Goal: Task Accomplishment & Management: Complete application form

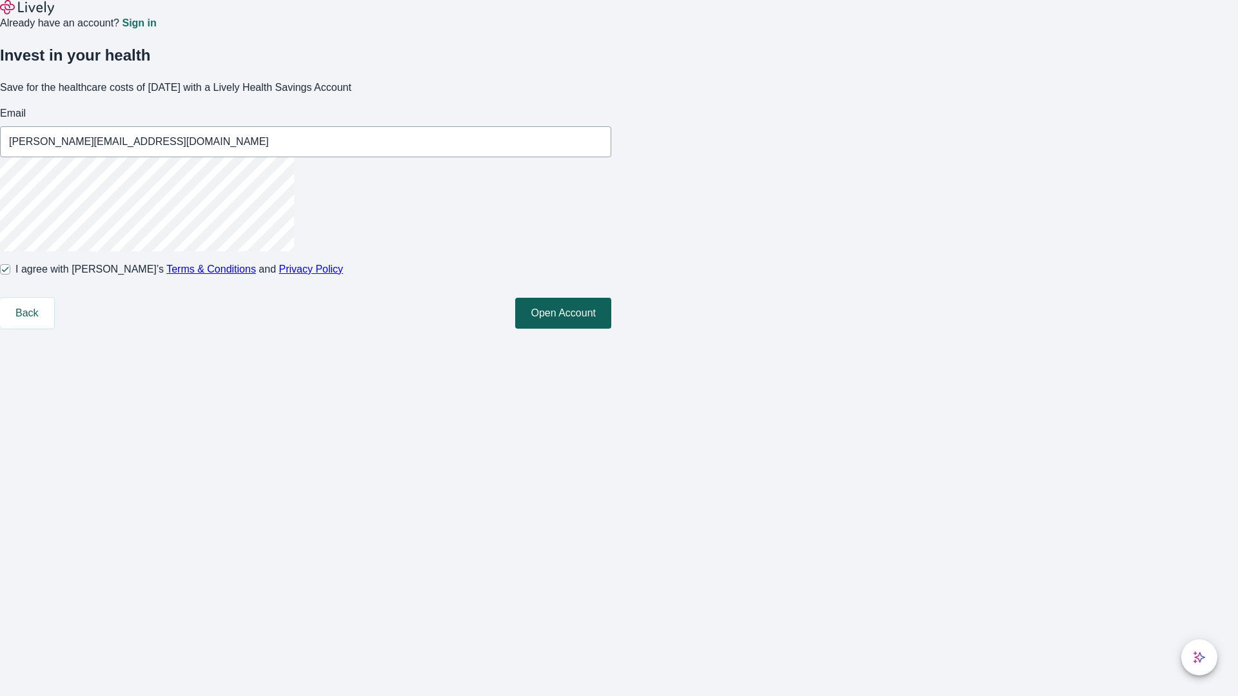
click at [611, 329] on button "Open Account" at bounding box center [563, 313] width 96 height 31
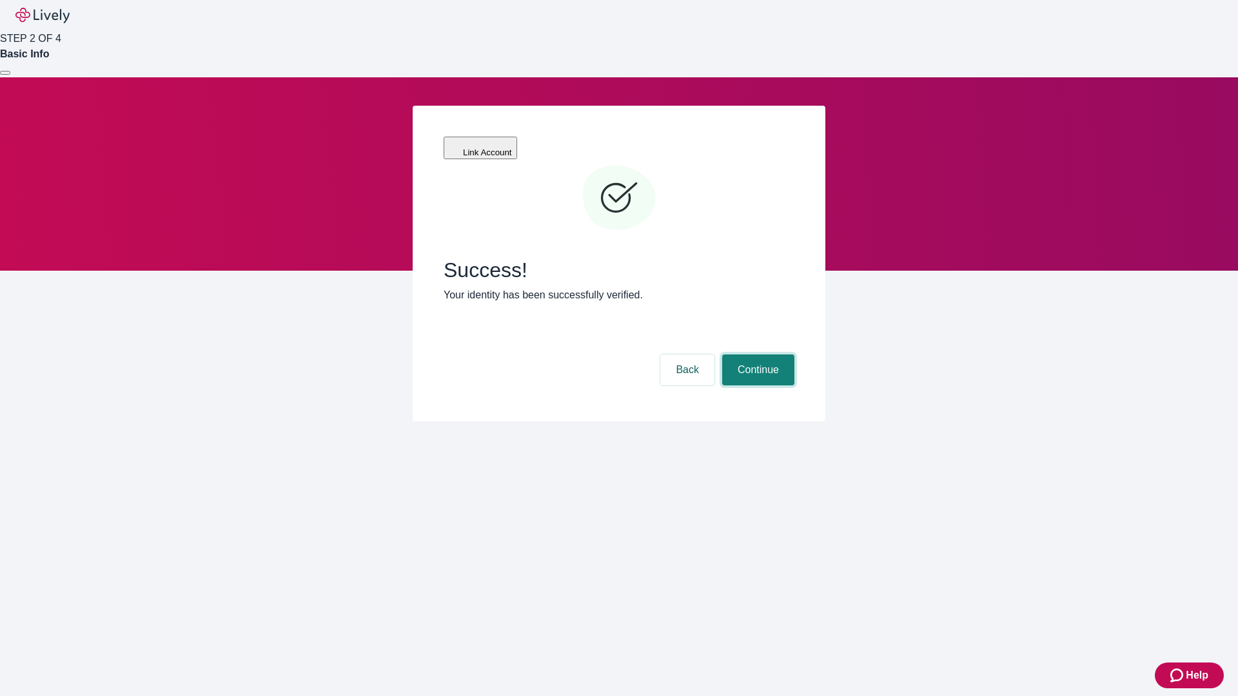
click at [756, 355] on button "Continue" at bounding box center [758, 370] width 72 height 31
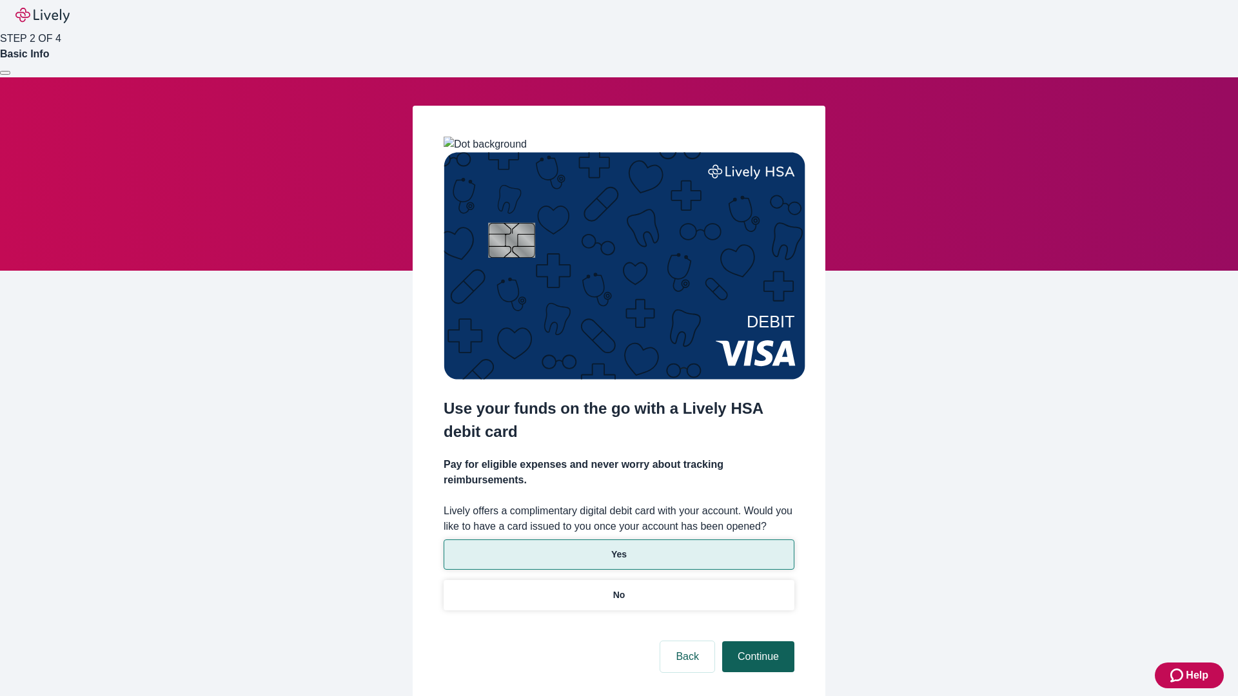
click at [618, 589] on p "No" at bounding box center [619, 596] width 12 height 14
click at [756, 642] on button "Continue" at bounding box center [758, 657] width 72 height 31
